Goal: Book appointment/travel/reservation

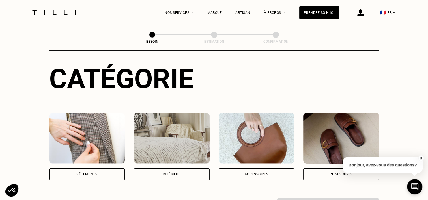
scroll to position [57, 0]
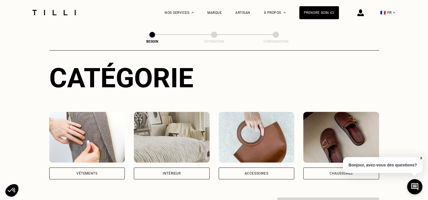
click at [84, 178] on div "Axeptio consent Plateforme de Gestion du Consentement : Personnalisez vos Optio…" at bounding box center [65, 178] width 119 height 0
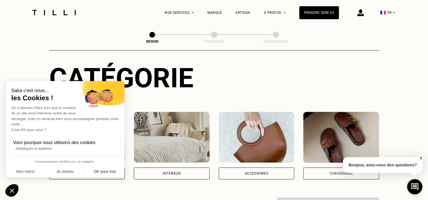
click at [103, 170] on button "OK pour moi" at bounding box center [105, 172] width 40 height 12
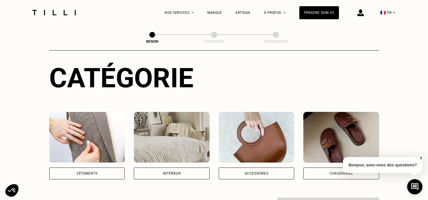
click at [92, 172] on div "Vêtements" at bounding box center [86, 173] width 21 height 3
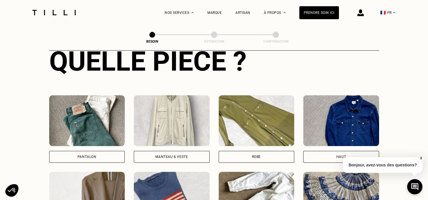
scroll to position [241, 0]
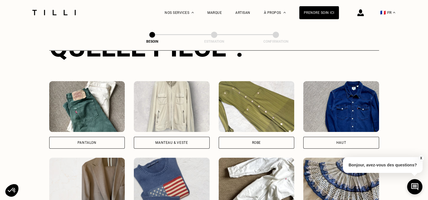
click at [92, 141] on div "Pantalon" at bounding box center [86, 142] width 19 height 3
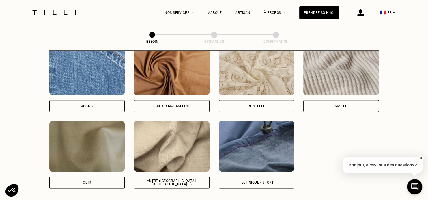
scroll to position [633, 0]
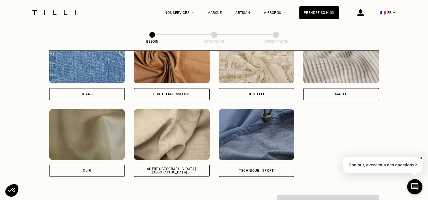
click at [170, 165] on div "Autre ([GEOGRAPHIC_DATA], [GEOGRAPHIC_DATA]...)" at bounding box center [172, 171] width 76 height 12
select select "FR"
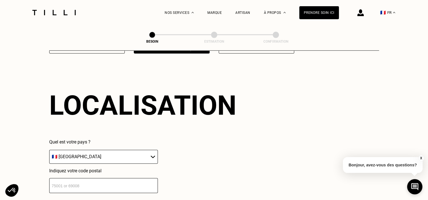
scroll to position [759, 0]
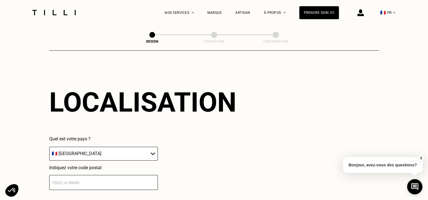
click at [153, 149] on select "🇩🇪 [GEOGRAPHIC_DATA] 🇦🇹 [GEOGRAPHIC_DATA] 🇧🇪 [GEOGRAPHIC_DATA] 🇧🇬 Bulgarie 🇨🇾 C…" at bounding box center [103, 154] width 109 height 14
click at [152, 149] on select "🇩🇪 [GEOGRAPHIC_DATA] 🇦🇹 [GEOGRAPHIC_DATA] 🇧🇪 [GEOGRAPHIC_DATA] 🇧🇬 Bulgarie 🇨🇾 C…" at bounding box center [103, 154] width 109 height 14
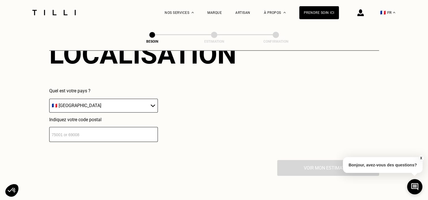
scroll to position [816, 0]
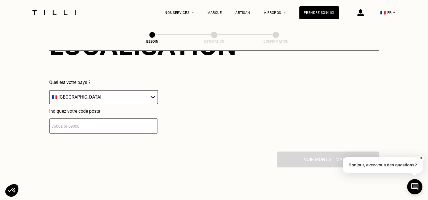
click at [88, 125] on input "number" at bounding box center [103, 125] width 109 height 15
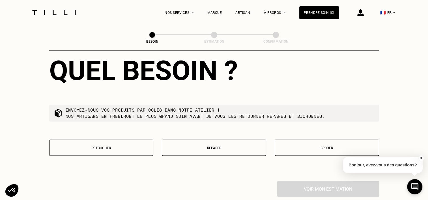
scroll to position [928, 0]
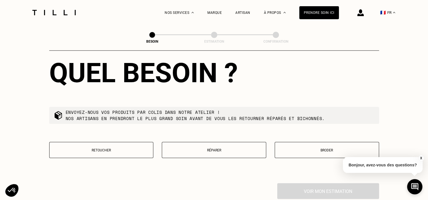
type input "35140"
click at [106, 148] on p "Retoucher" at bounding box center [101, 150] width 98 height 4
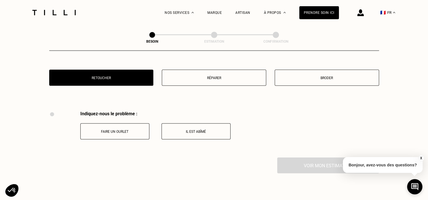
scroll to position [1045, 0]
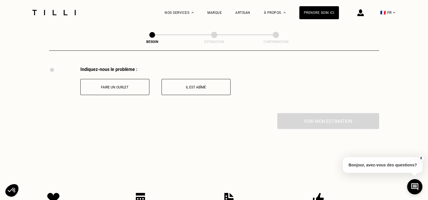
click at [120, 85] on p "Faire un ourlet" at bounding box center [114, 87] width 63 height 4
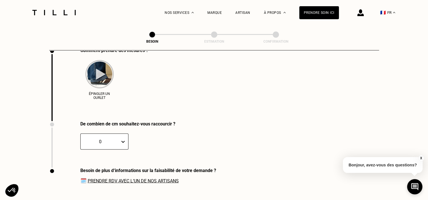
scroll to position [1120, 0]
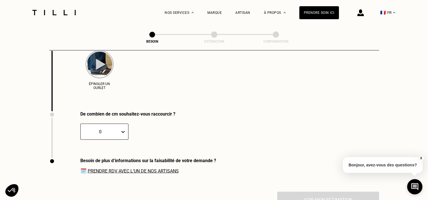
click at [133, 168] on link "Prendre RDV avec l‘un de nos artisans" at bounding box center [133, 170] width 91 height 5
